Goal: Navigation & Orientation: Find specific page/section

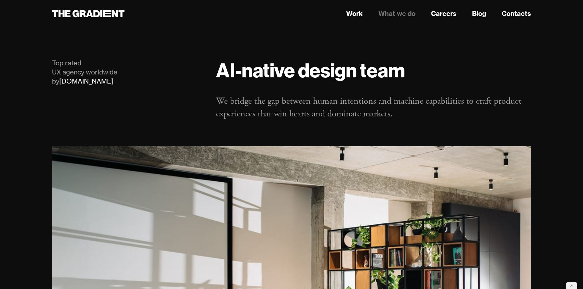
click at [389, 12] on link "What we do" at bounding box center [396, 14] width 37 height 10
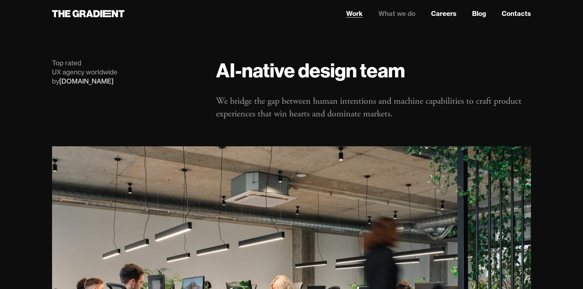
click at [352, 10] on link "Work" at bounding box center [354, 14] width 17 height 10
click at [352, 14] on link "Work" at bounding box center [354, 14] width 17 height 10
